Goal: Task Accomplishment & Management: Manage account settings

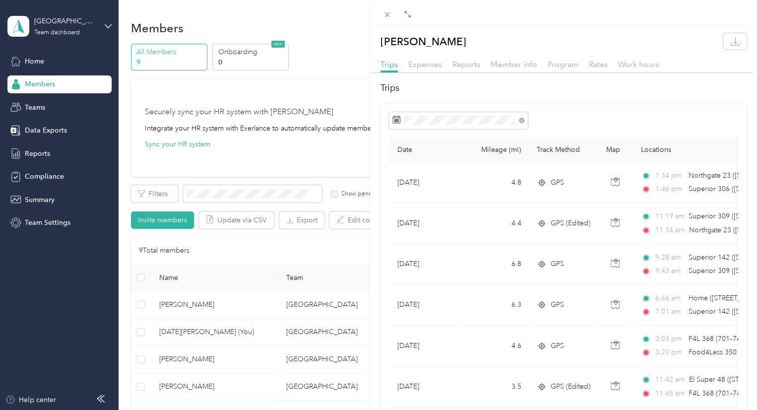
scroll to position [792, 0]
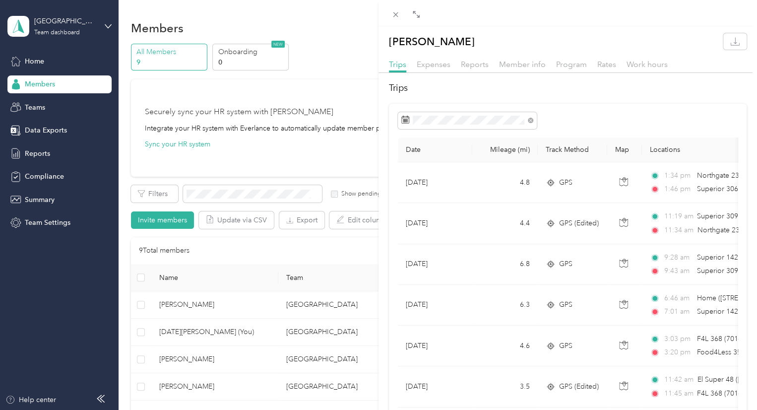
click at [182, 386] on div "[PERSON_NAME] Trips Expenses Reports Member info Program Rates Work hours Trips…" at bounding box center [378, 205] width 757 height 410
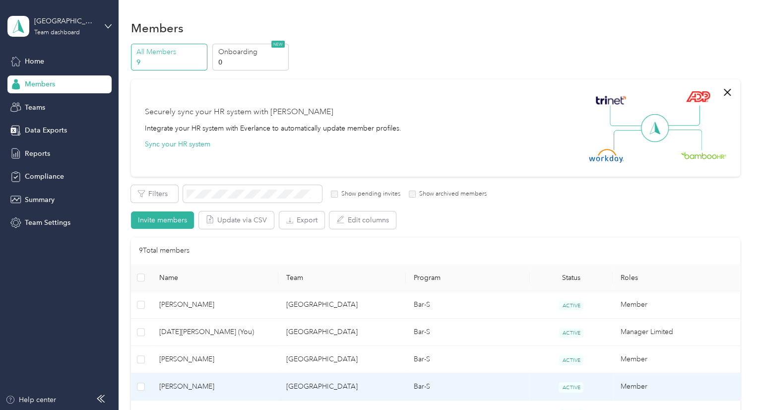
click at [183, 386] on span "[PERSON_NAME]" at bounding box center [215, 386] width 112 height 11
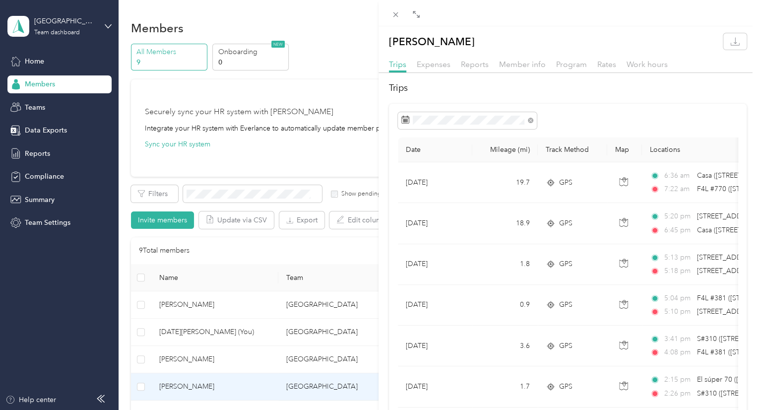
drag, startPoint x: 612, startPoint y: 108, endPoint x: 580, endPoint y: 114, distance: 32.3
click at [297, 159] on div "[PERSON_NAME] Trips Expenses Reports Member info Program Rates Work hours Trips…" at bounding box center [378, 205] width 757 height 410
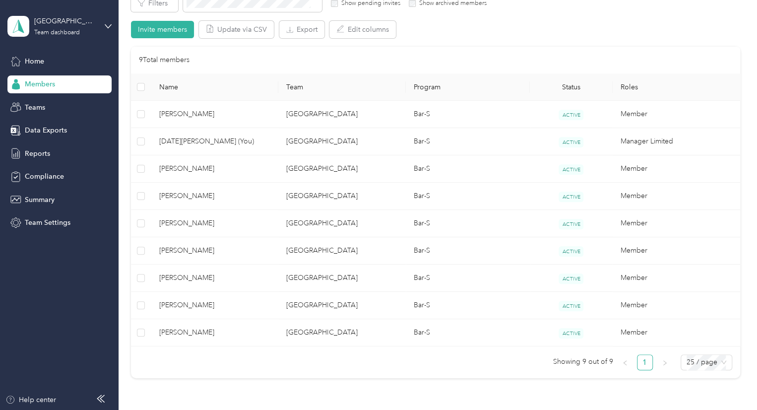
scroll to position [198, 0]
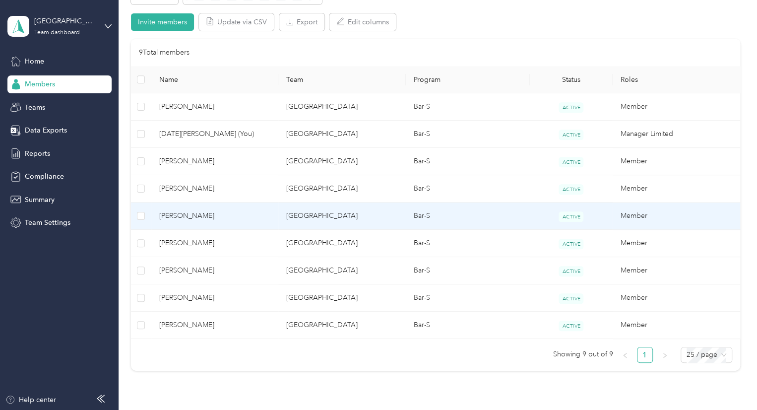
click at [172, 216] on span "[PERSON_NAME]" at bounding box center [215, 215] width 112 height 11
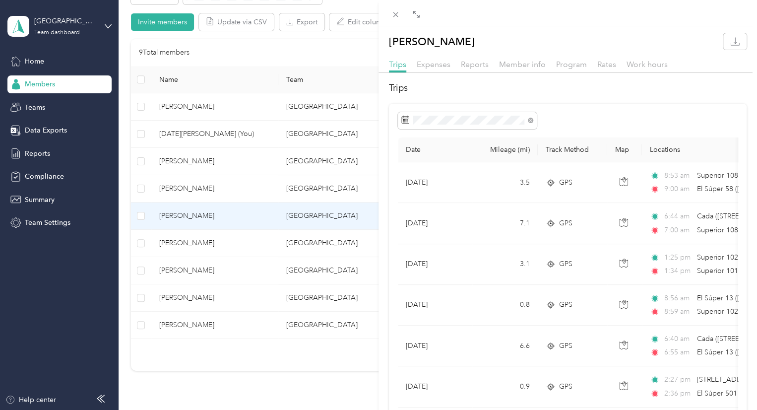
click at [184, 322] on div "[PERSON_NAME] Trips Expenses Reports Member info Program Rates Work hours Trips…" at bounding box center [378, 205] width 757 height 410
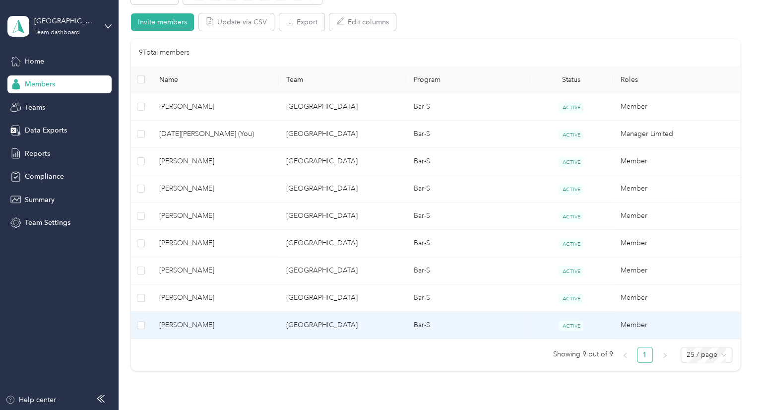
click at [184, 322] on span "[PERSON_NAME]" at bounding box center [215, 324] width 112 height 11
